Goal: Find contact information: Find contact information

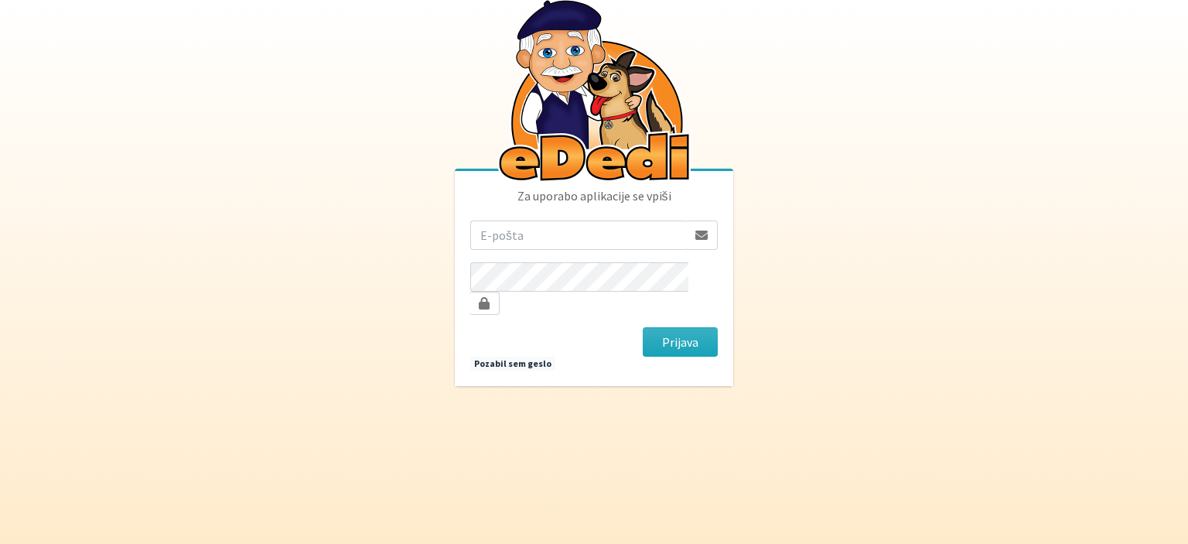
click at [534, 243] on input "email" at bounding box center [578, 234] width 217 height 29
drag, startPoint x: 572, startPoint y: 250, endPoint x: 838, endPoint y: 278, distance: 267.6
click at [838, 278] on body "Za uporabo aplikacije se vpiši mateja.nolimal@gmail.com Prijava Pozabil sem ges…" at bounding box center [594, 272] width 1188 height 544
type input "mateja.nolimal@erps.si"
click at [643, 327] on button "Prijava" at bounding box center [680, 341] width 75 height 29
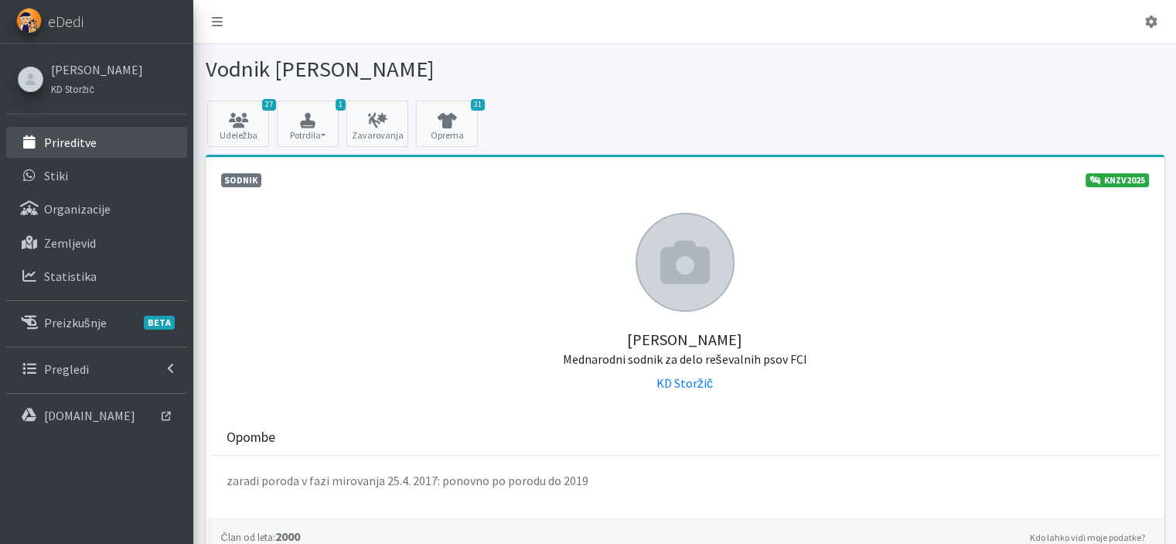
click at [58, 147] on p "Prireditve" at bounding box center [70, 142] width 53 height 15
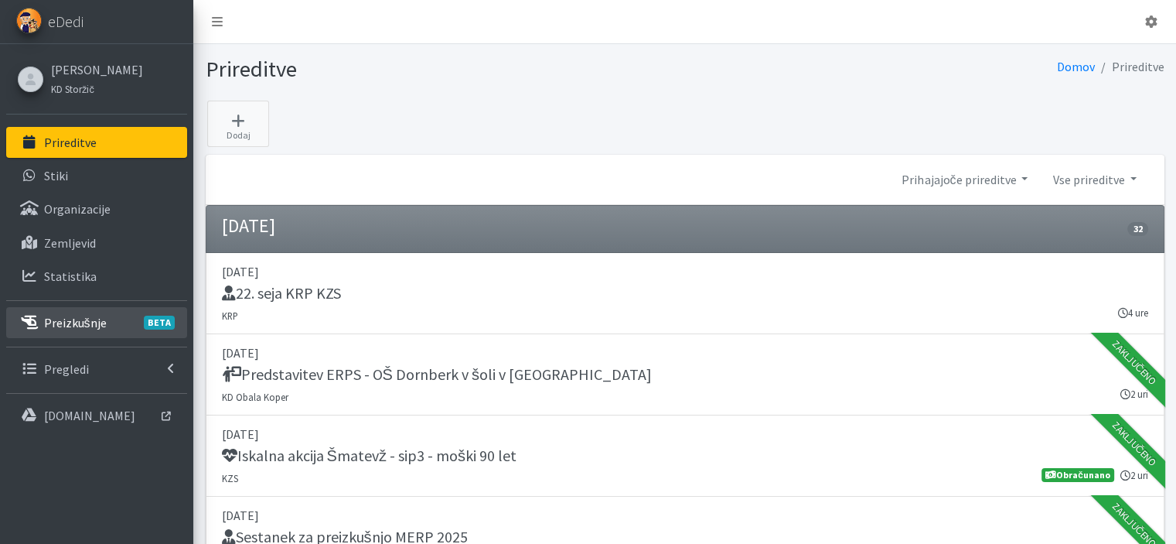
click at [69, 327] on p "Preizkušnje BETA" at bounding box center [75, 322] width 63 height 15
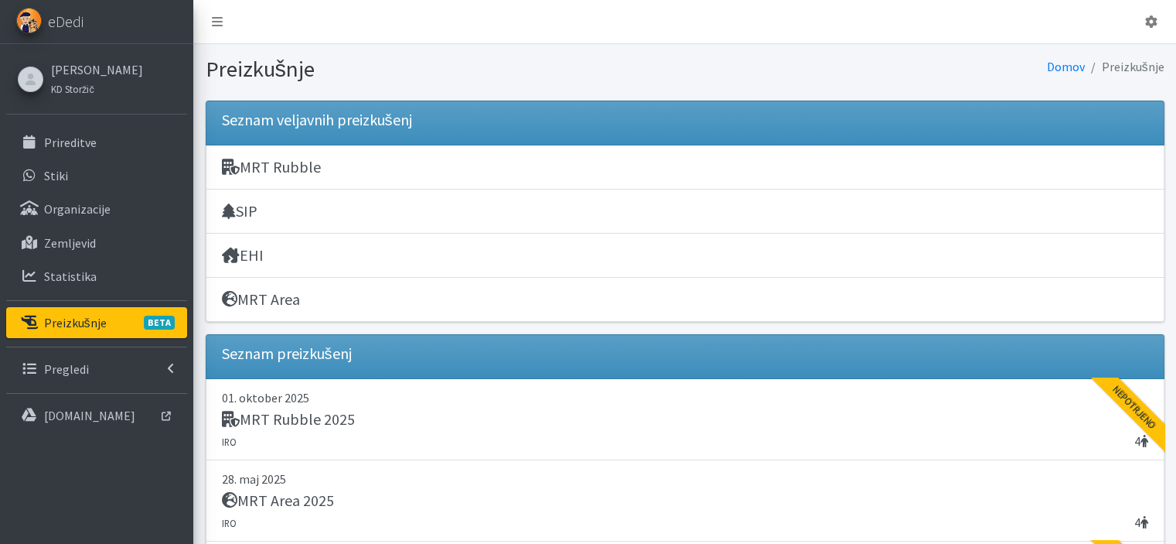
scroll to position [476, 0]
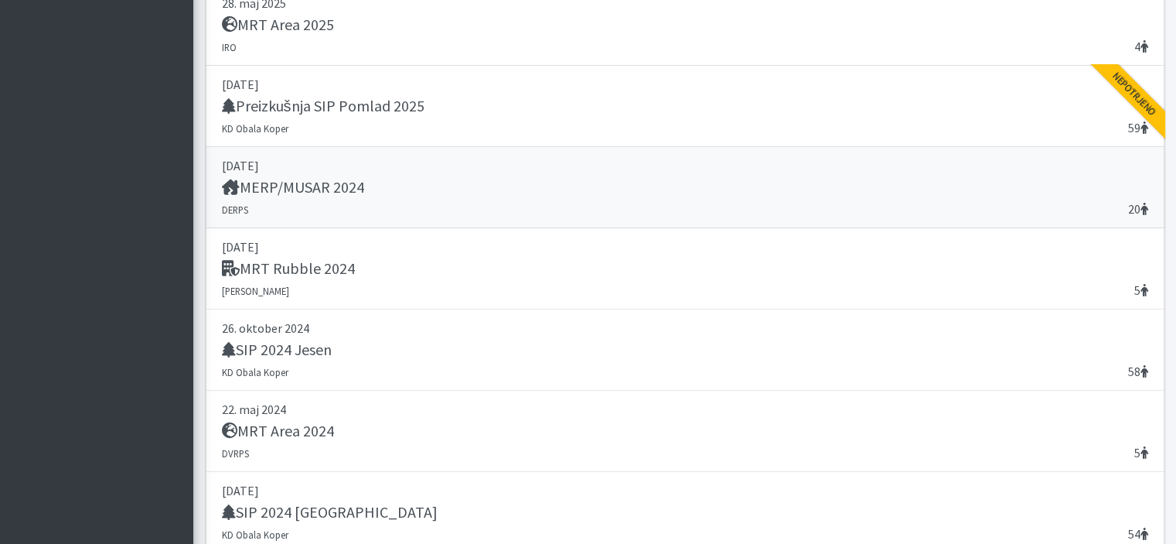
click at [300, 184] on h5 "MERP/MUSAR 2024" at bounding box center [293, 187] width 142 height 19
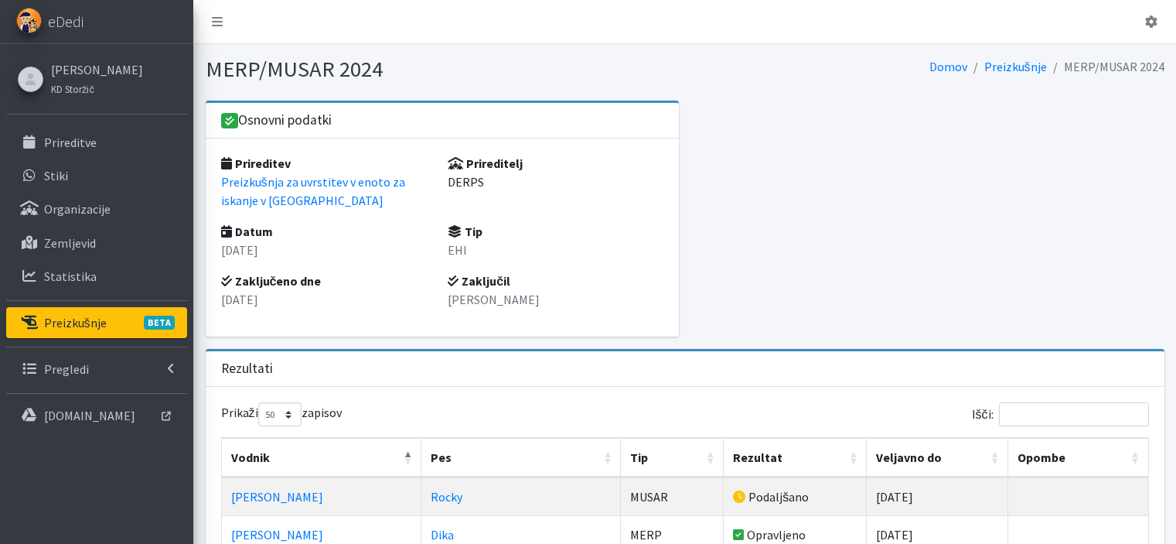
select select "50"
click at [265, 185] on p "Preizkušnja za uvrstitev v enoto za iskanje v [GEOGRAPHIC_DATA]" at bounding box center [329, 190] width 216 height 37
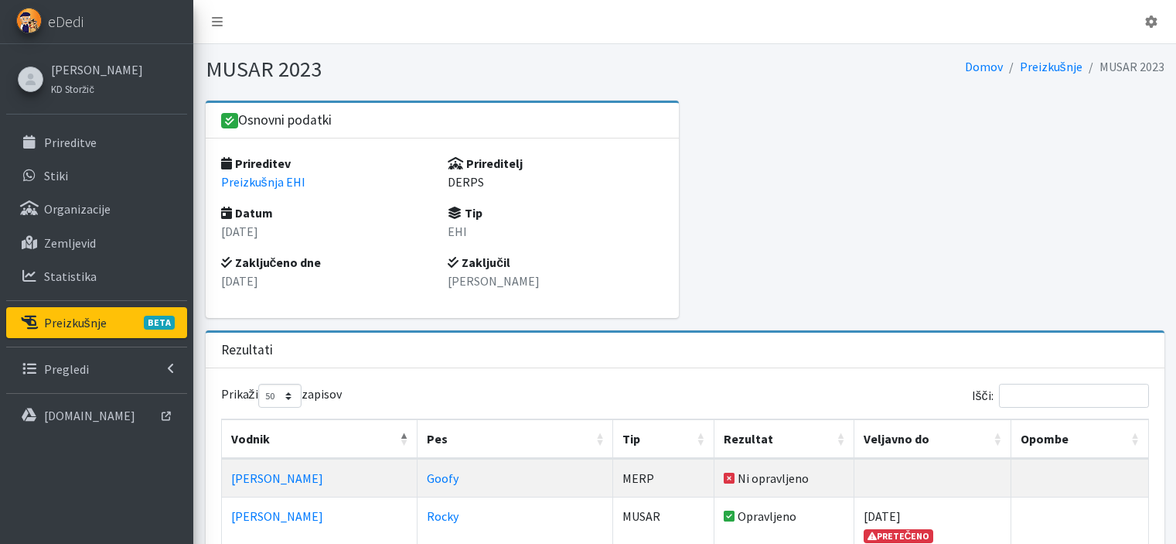
select select "50"
click at [269, 188] on p "Preizkušnja EHI" at bounding box center [329, 181] width 216 height 19
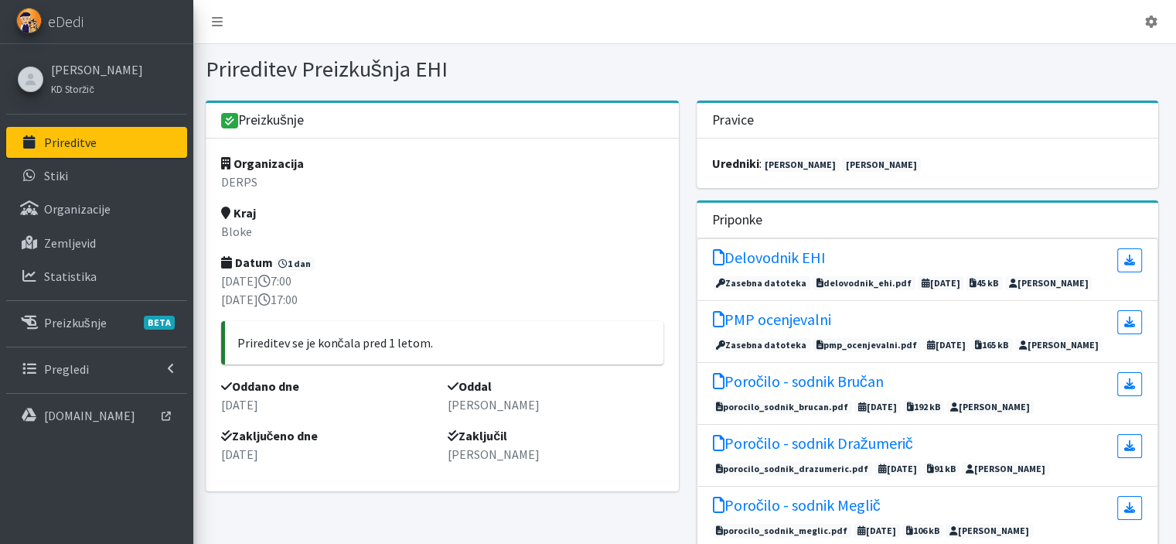
click at [70, 142] on p "Prireditve" at bounding box center [70, 142] width 53 height 15
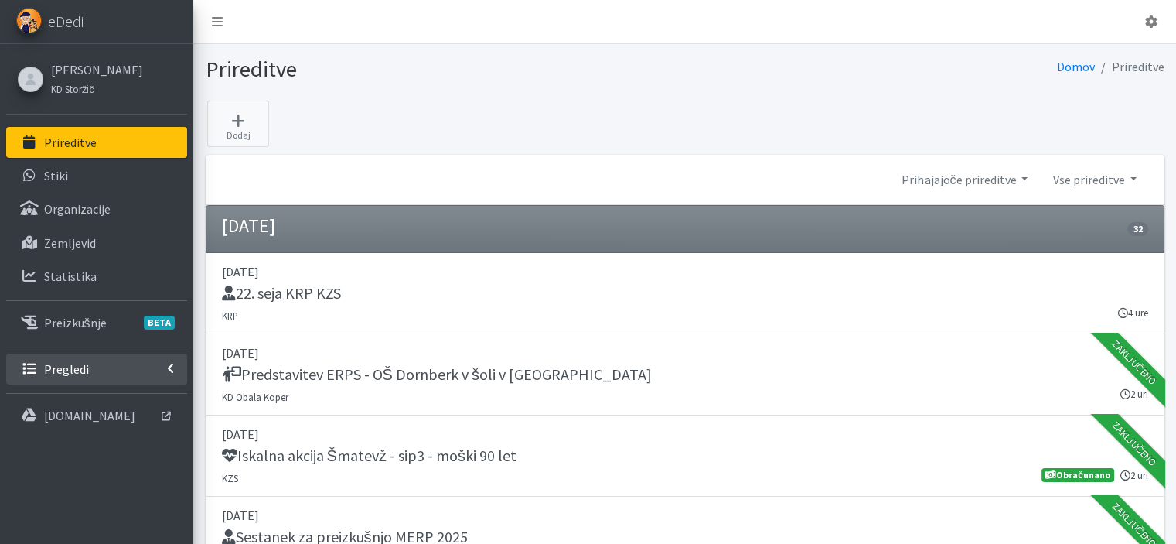
click at [84, 366] on p "Pregledi" at bounding box center [66, 368] width 45 height 15
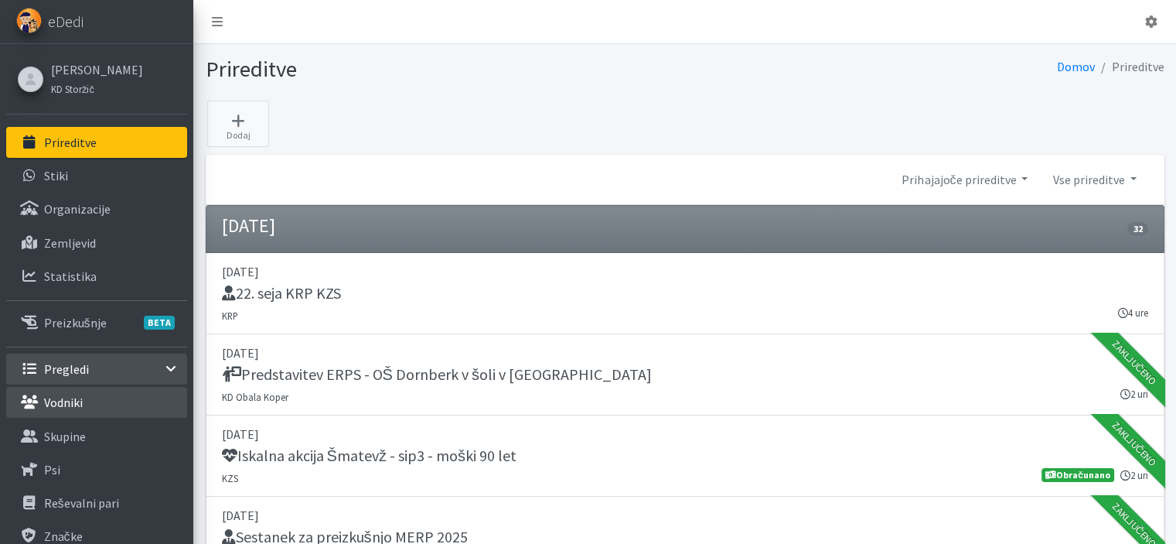
click at [63, 401] on p "Vodniki" at bounding box center [63, 401] width 39 height 15
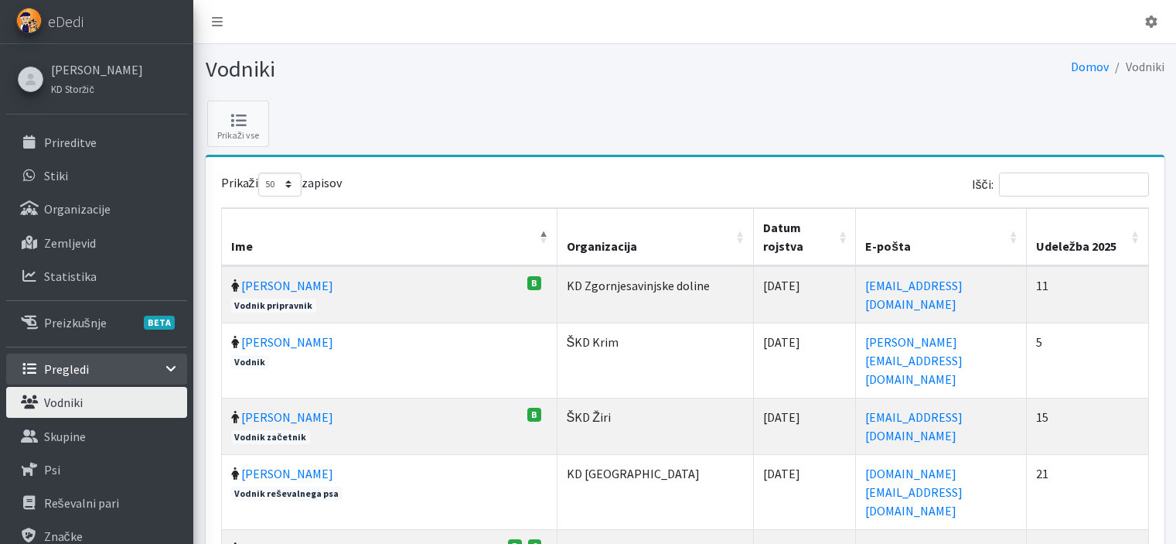
select select "50"
click at [1047, 174] on input "Išči:" at bounding box center [1074, 184] width 150 height 24
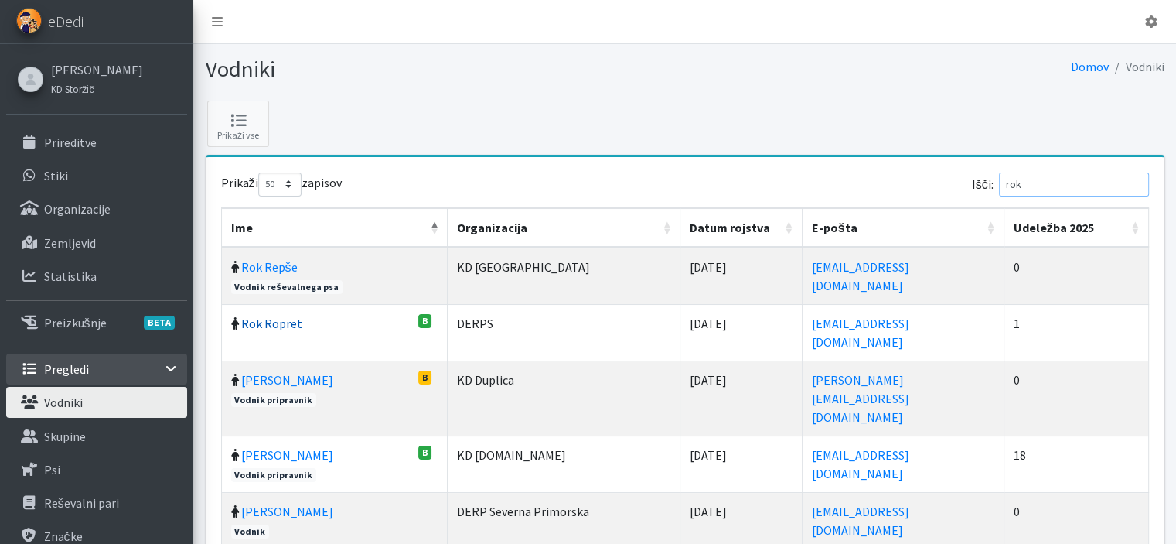
type input "rok"
click at [281, 316] on link "Rok Ropret" at bounding box center [271, 323] width 61 height 15
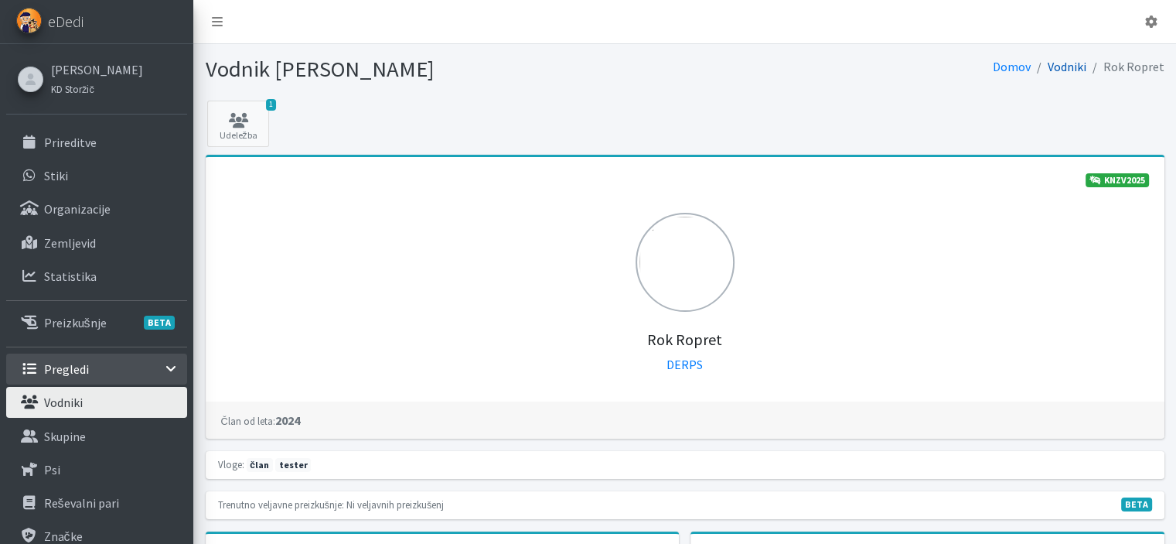
click at [1063, 67] on link "Vodniki" at bounding box center [1067, 66] width 39 height 15
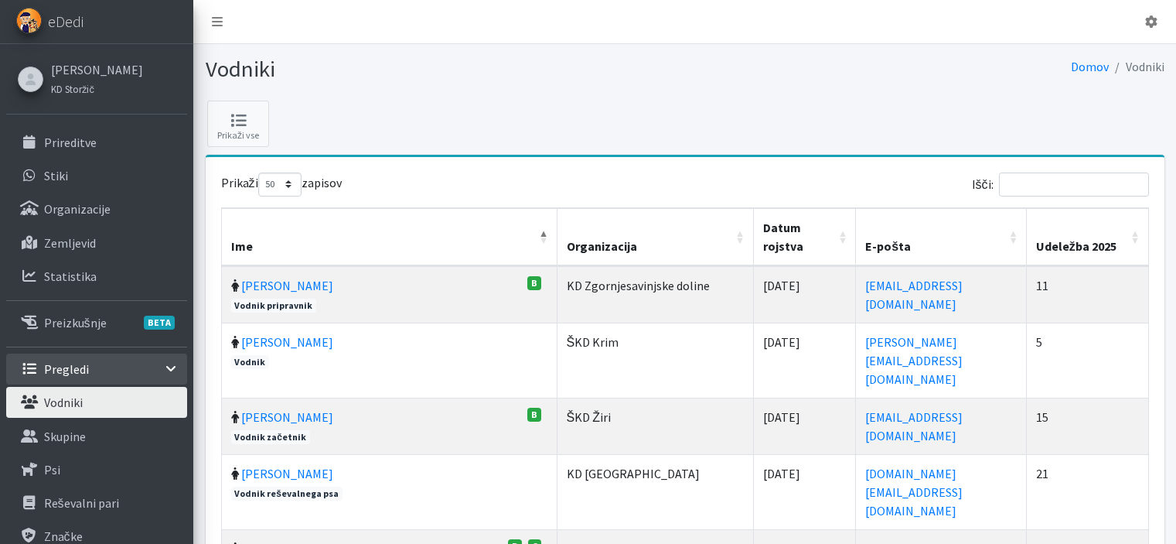
select select "50"
click at [1022, 179] on input "Išči:" at bounding box center [1074, 184] width 150 height 24
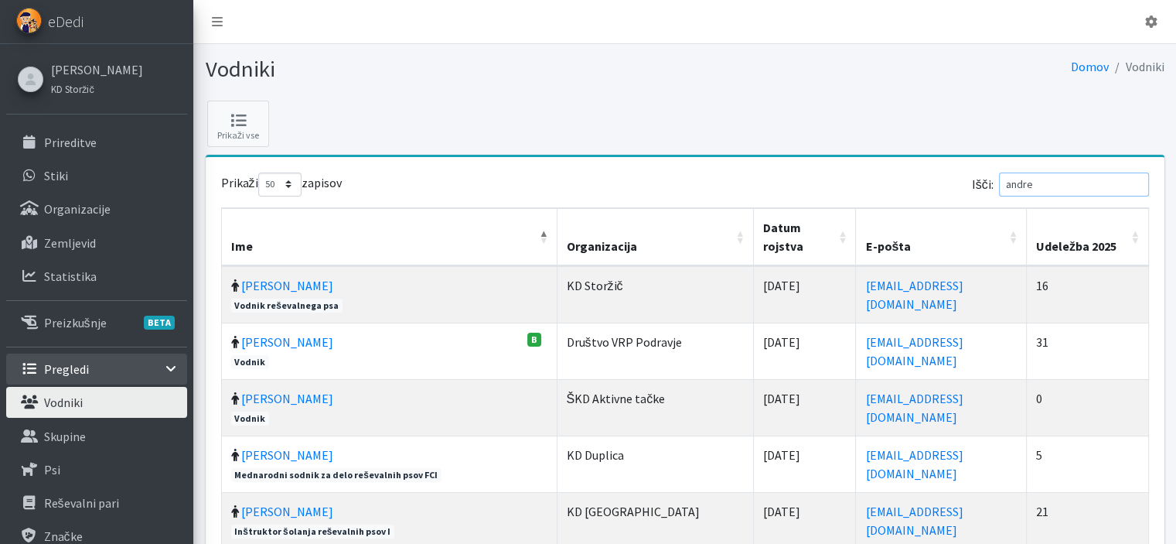
type input "andre"
click at [378, 435] on td "Andrej Stanovnik Mednarodni sodnik za delo reševalnih psov FCI" at bounding box center [390, 463] width 336 height 56
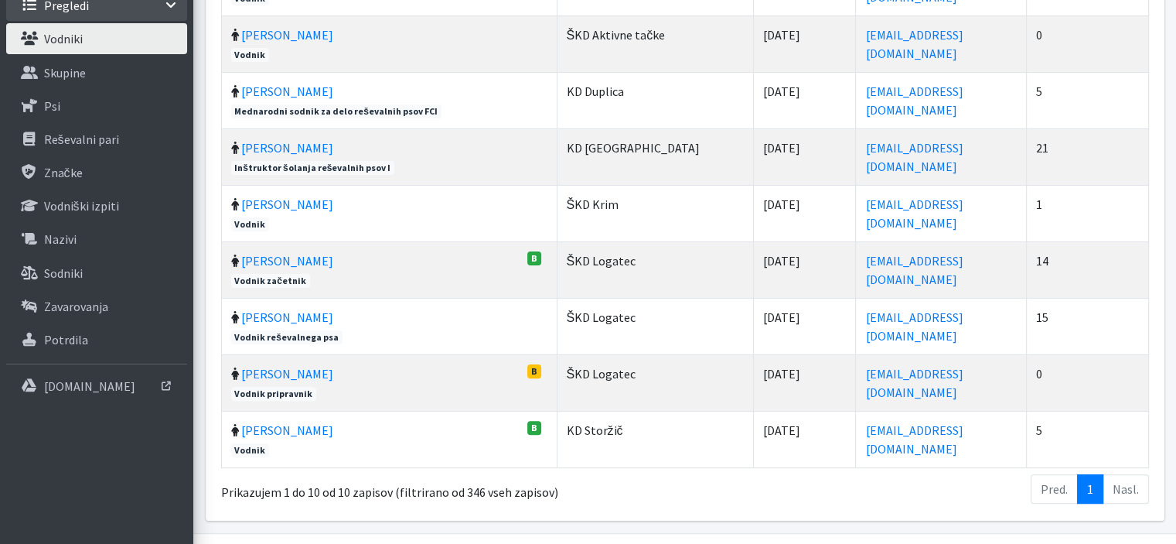
scroll to position [371, 0]
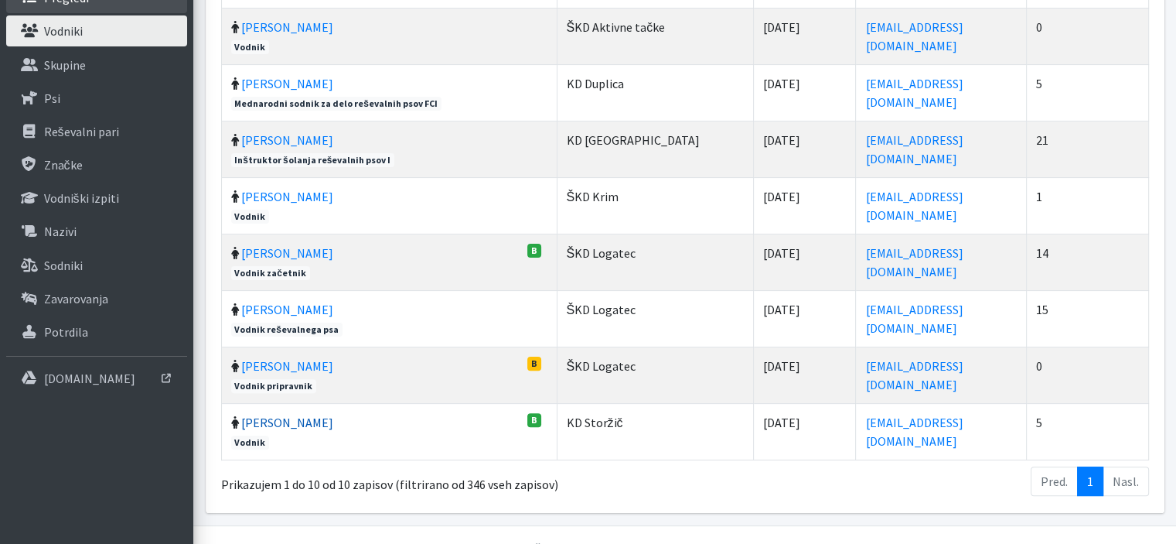
click at [279, 415] on link "[PERSON_NAME]" at bounding box center [287, 422] width 92 height 15
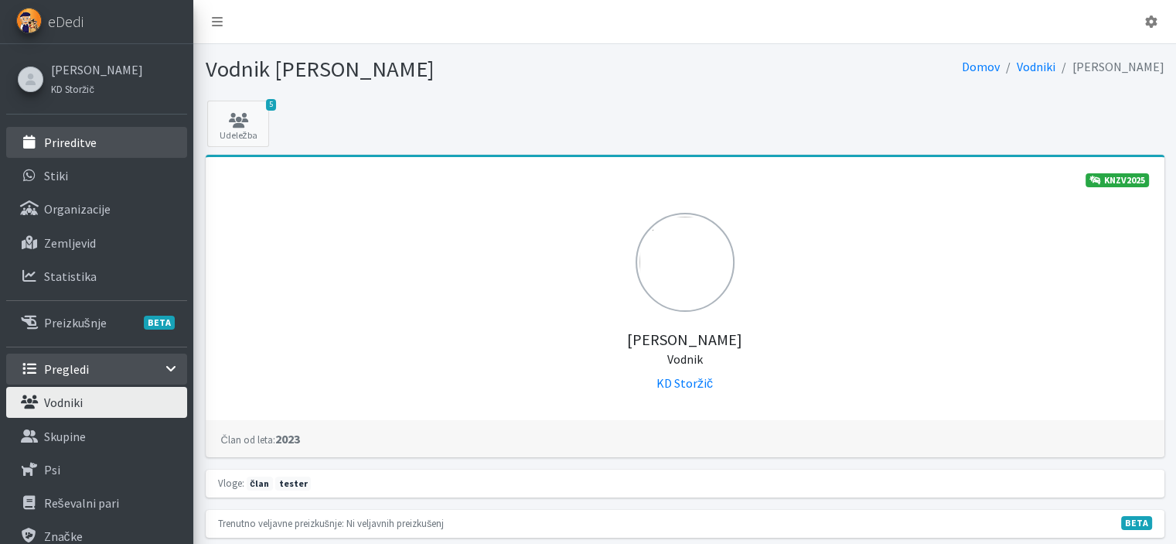
click at [71, 138] on p "Prireditve" at bounding box center [70, 142] width 53 height 15
